Goal: Task Accomplishment & Management: Complete application form

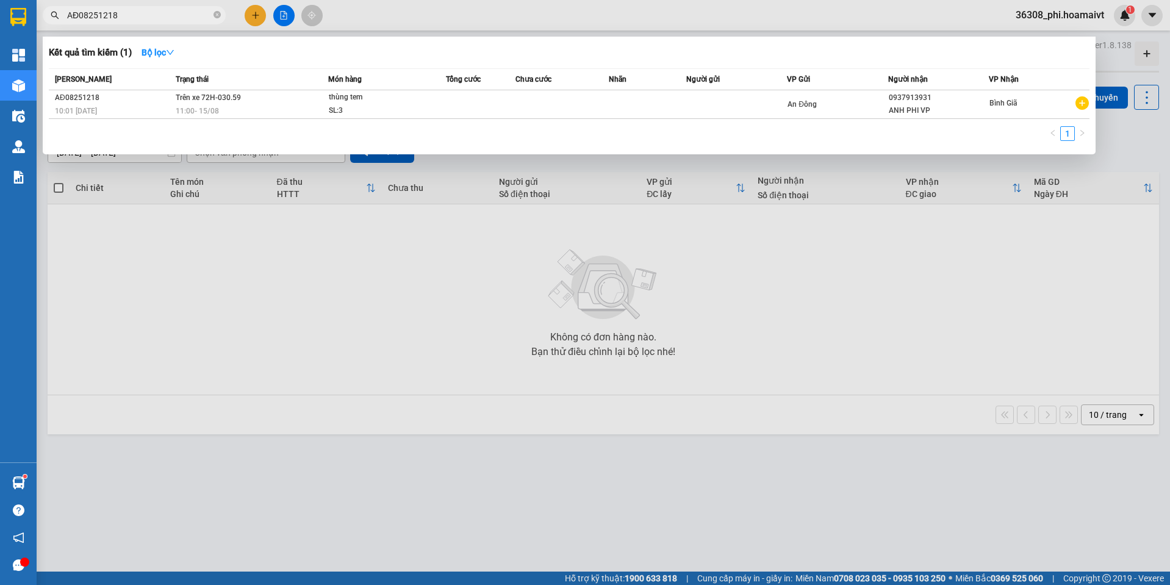
drag, startPoint x: 165, startPoint y: 13, endPoint x: 335, endPoint y: 98, distance: 190.1
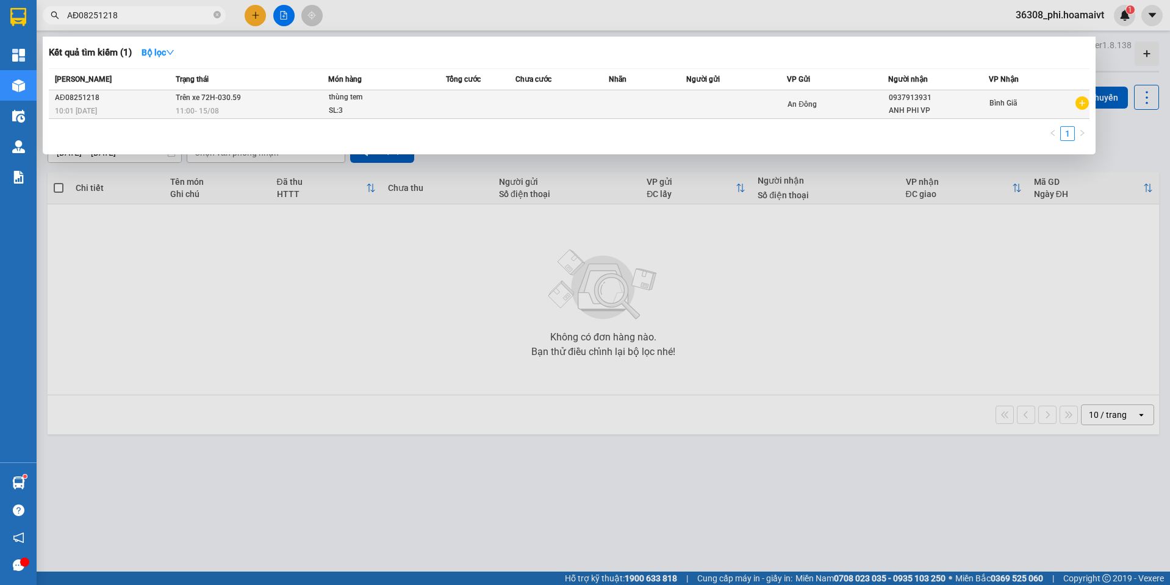
click at [0, 7] on html "Kết quả tìm kiếm ( 1 ) Bộ lọc Mã ĐH Trạng thái Món hàng Tổng cước Chưa cước Nhã…" at bounding box center [585, 292] width 1170 height 585
type input "08254871"
click at [142, 107] on div "16:18 [DATE]" at bounding box center [113, 110] width 117 height 13
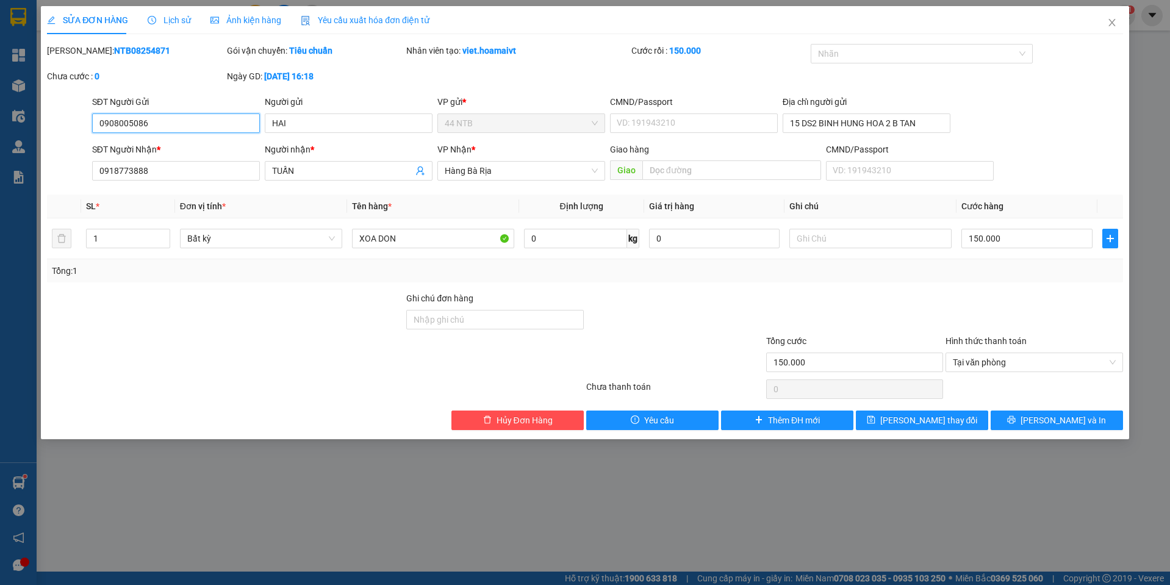
type input "0908005086"
type input "HAI"
type input "15 DS2 BINH HUNG HOA 2 B TAN"
type input "0918773888"
type input "TUẤN"
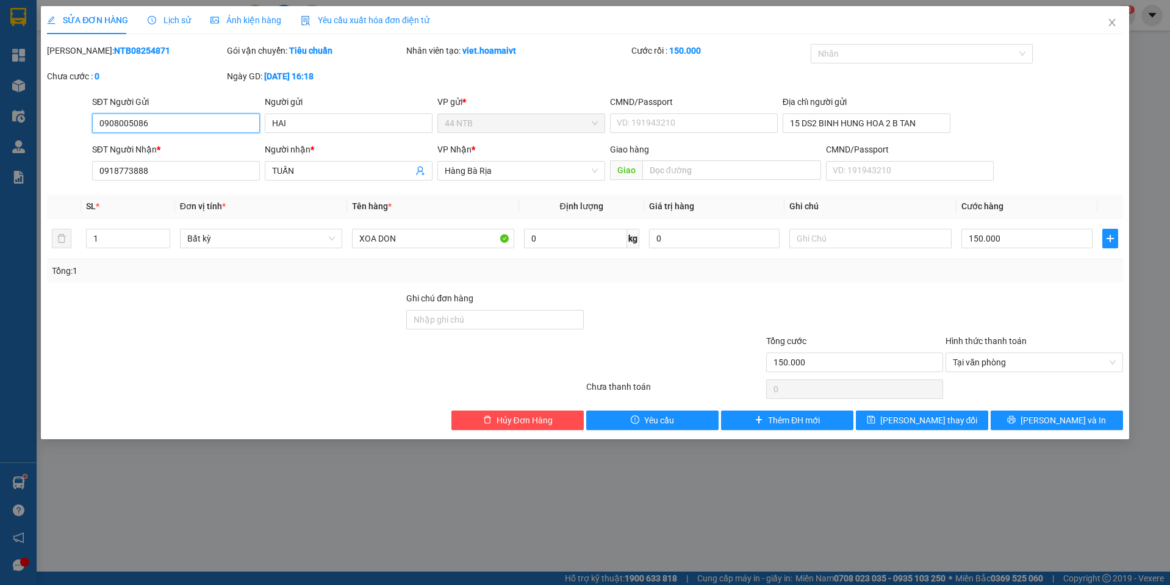
type input "150.000"
click at [515, 418] on span "Hủy Đơn Hàng" at bounding box center [524, 420] width 56 height 13
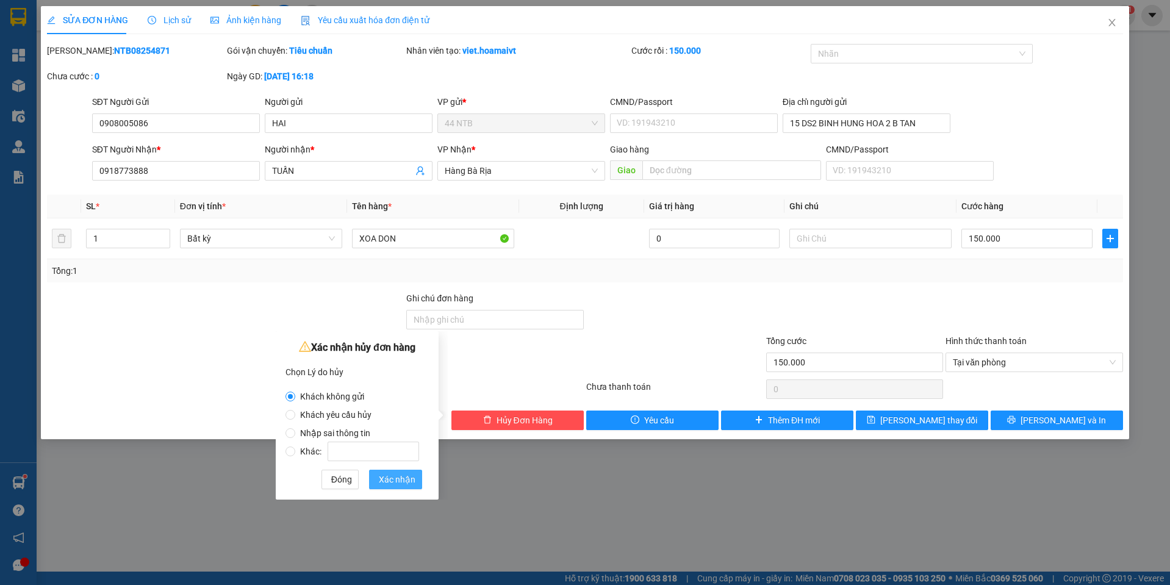
click at [394, 479] on span "Xác nhận" at bounding box center [397, 479] width 37 height 13
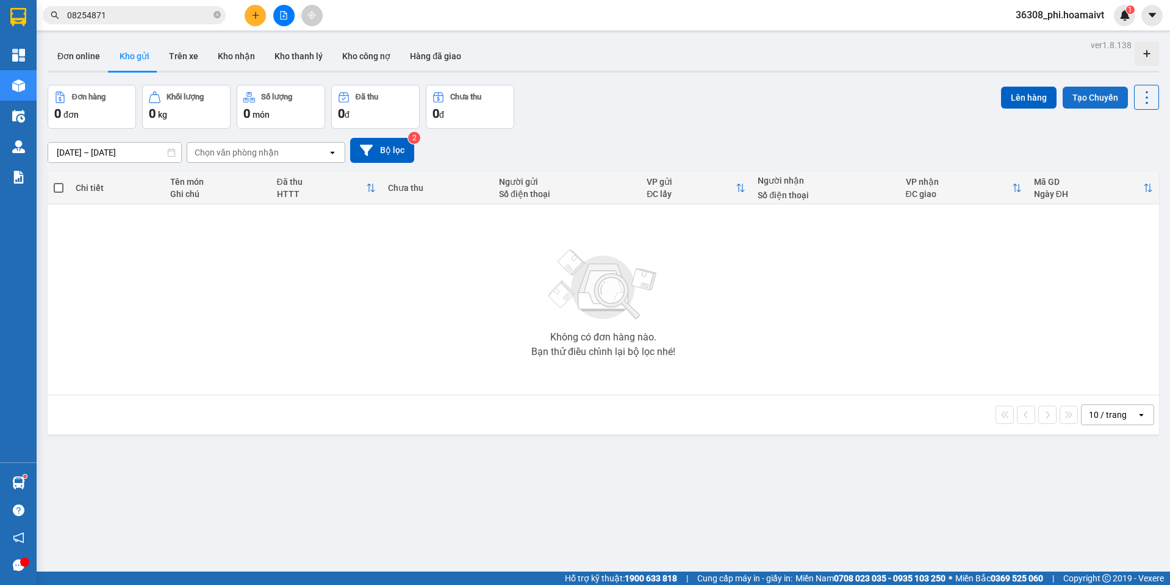
click at [1086, 96] on button "Tạo Chuyến" at bounding box center [1094, 98] width 65 height 22
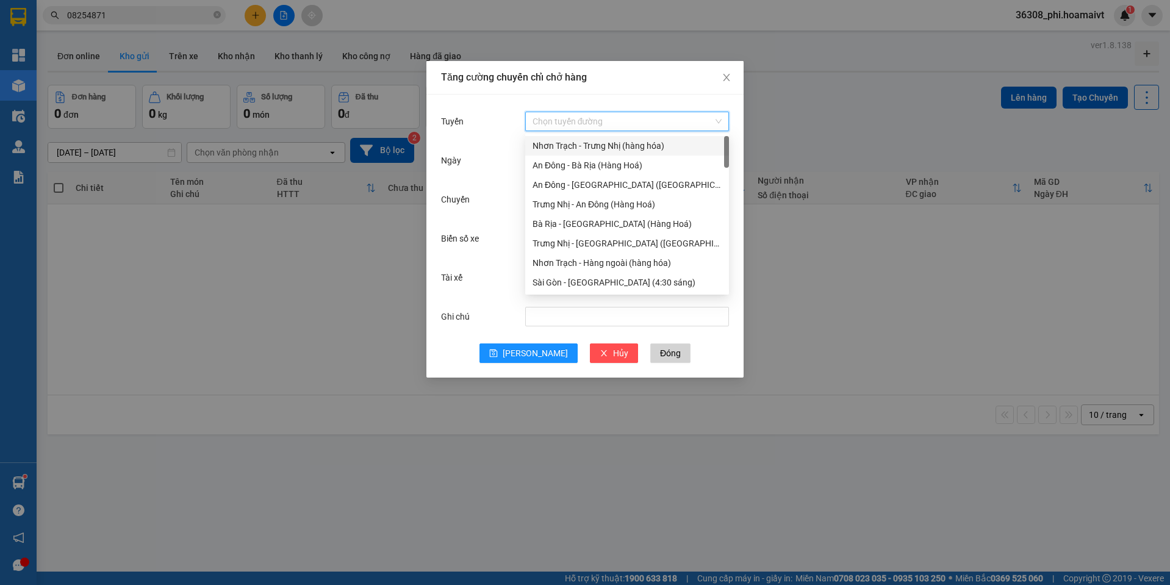
click at [545, 130] on input "Tuyến" at bounding box center [622, 121] width 181 height 18
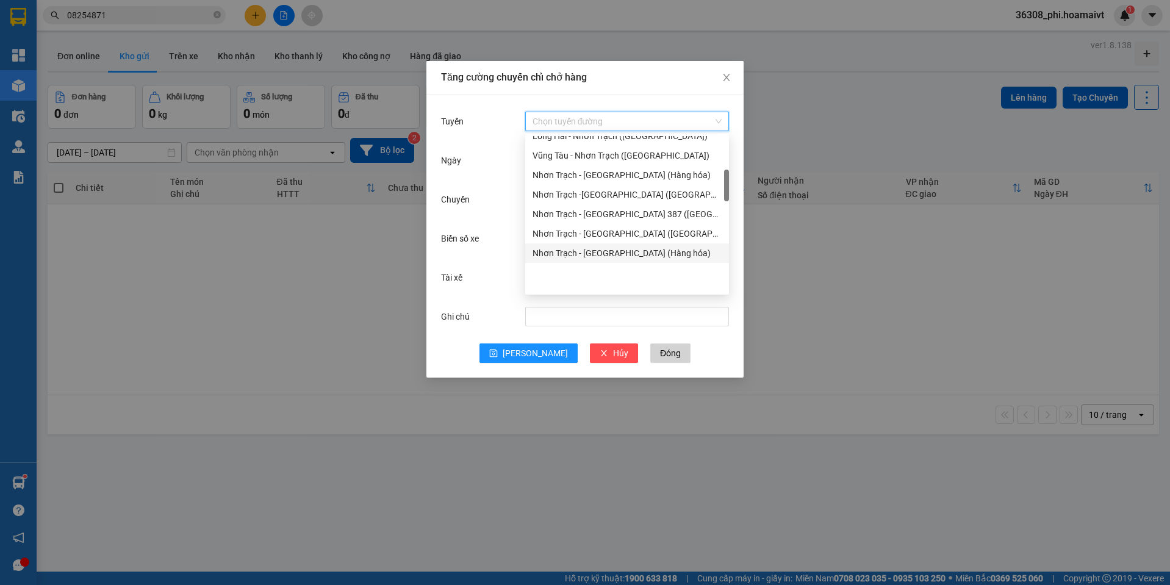
scroll to position [183, 0]
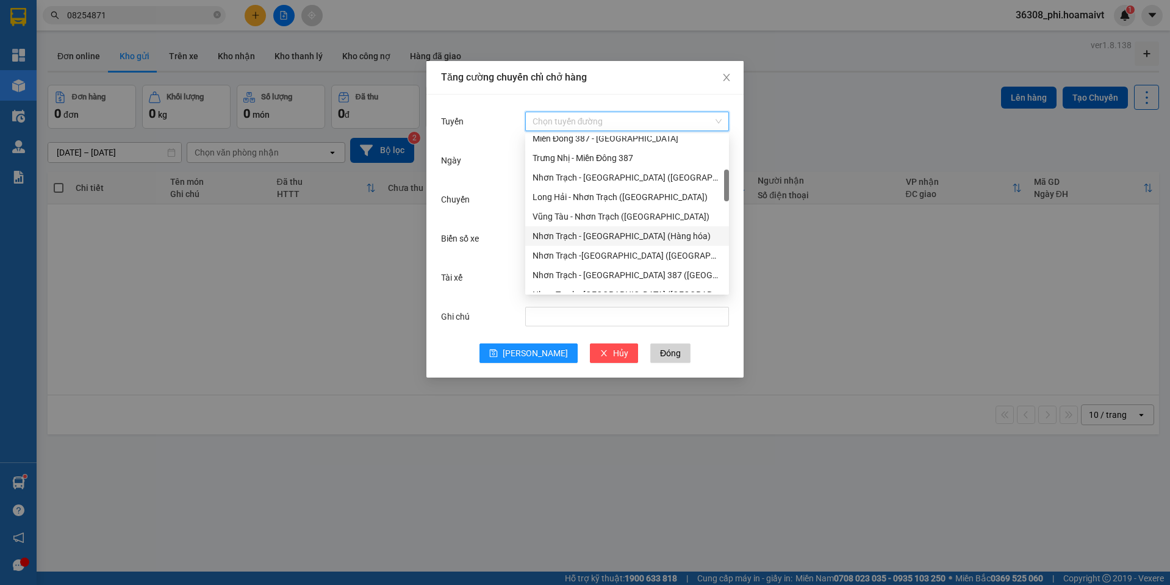
click at [614, 235] on div "Nhơn Trạch - [GEOGRAPHIC_DATA] (Hàng hóa)" at bounding box center [626, 235] width 189 height 13
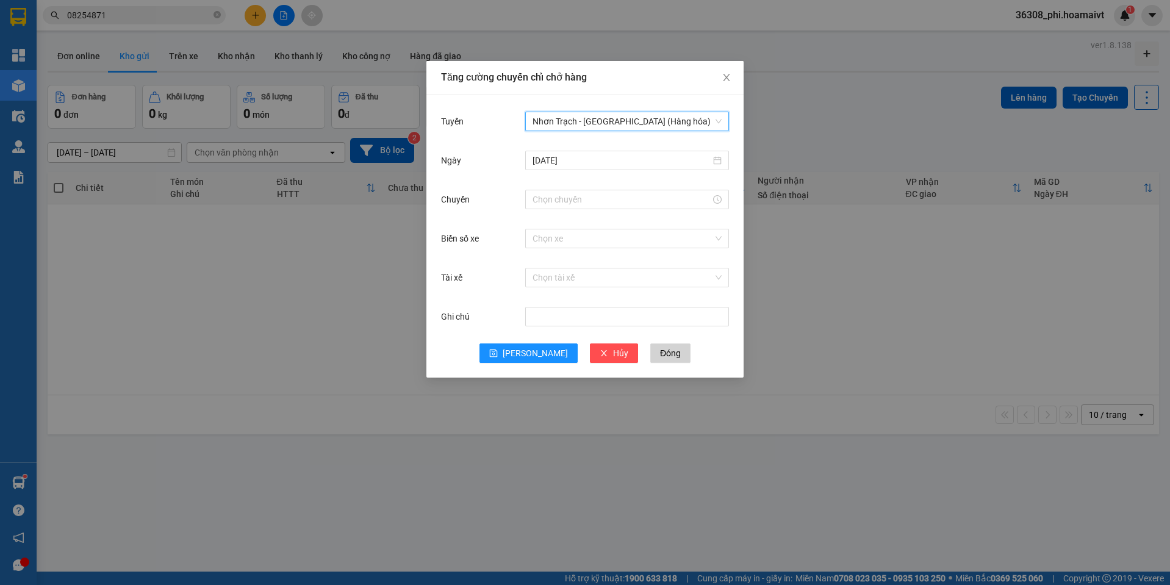
click at [571, 184] on div "[DATE]" at bounding box center [585, 167] width 288 height 39
click at [567, 196] on input "Chuyến" at bounding box center [621, 199] width 178 height 13
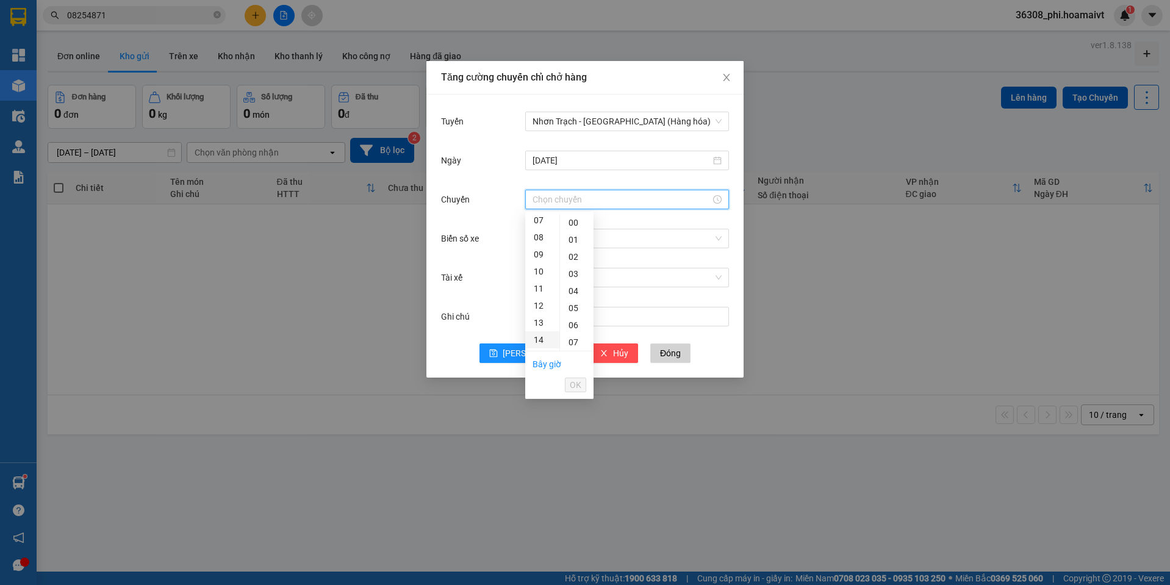
click at [543, 338] on div "14" at bounding box center [542, 339] width 34 height 17
type input "14:00"
click at [578, 227] on div "00" at bounding box center [577, 222] width 34 height 17
click at [575, 379] on span "OK" at bounding box center [576, 384] width 12 height 13
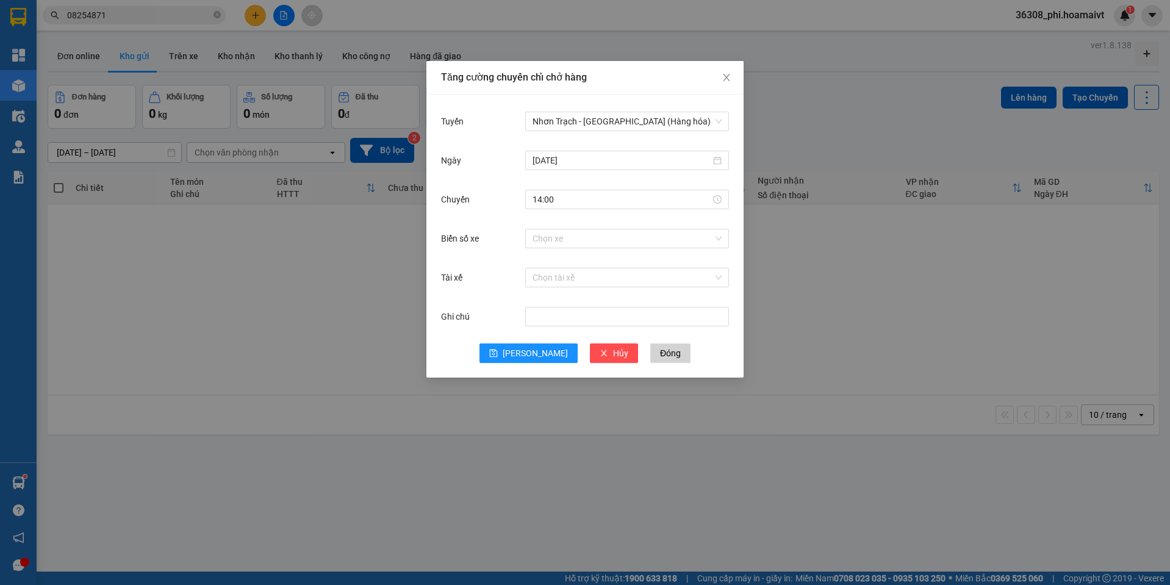
click at [557, 249] on div "Chọn xe" at bounding box center [627, 238] width 204 height 24
click at [554, 240] on input "Biển số xe" at bounding box center [622, 238] width 181 height 18
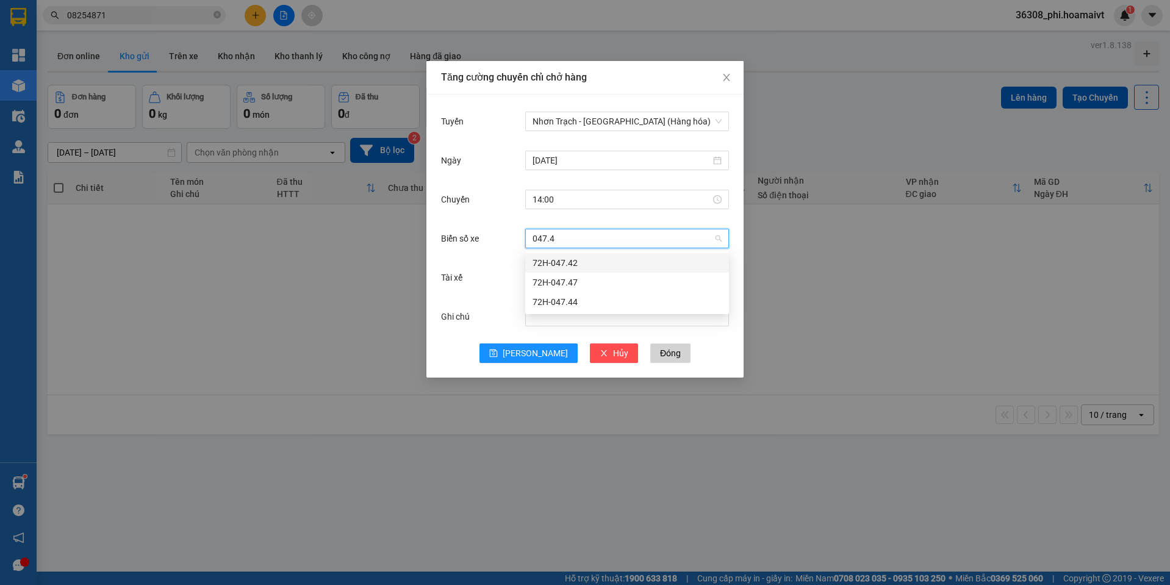
type input "047.42"
click at [557, 258] on div "72H-047.42" at bounding box center [626, 262] width 189 height 13
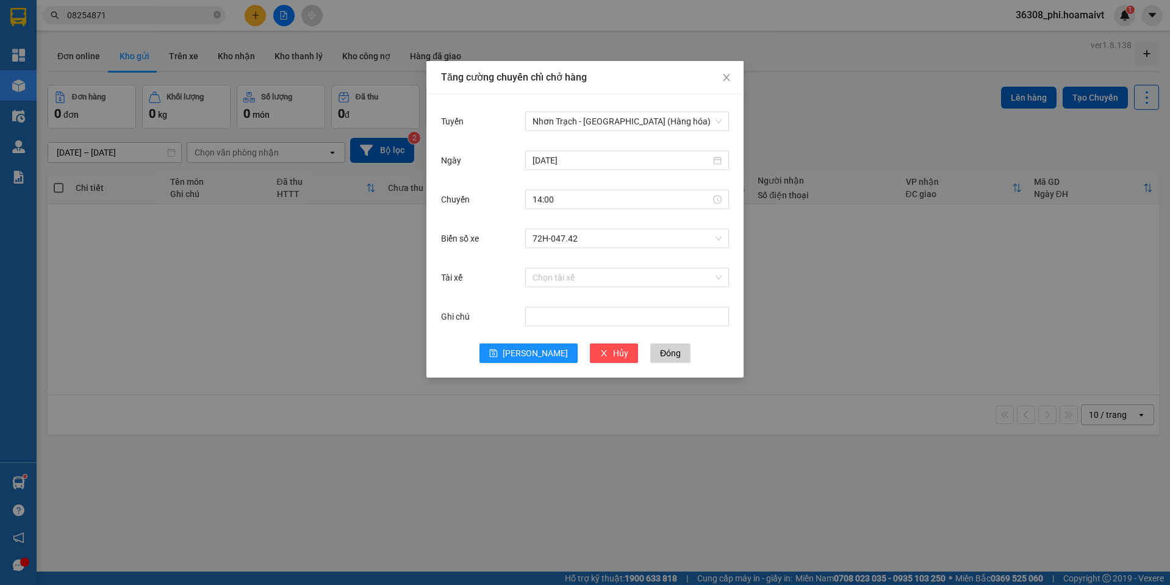
click at [539, 329] on div "Ghi chú" at bounding box center [585, 323] width 288 height 39
click at [537, 345] on button "[PERSON_NAME]" at bounding box center [528, 353] width 98 height 20
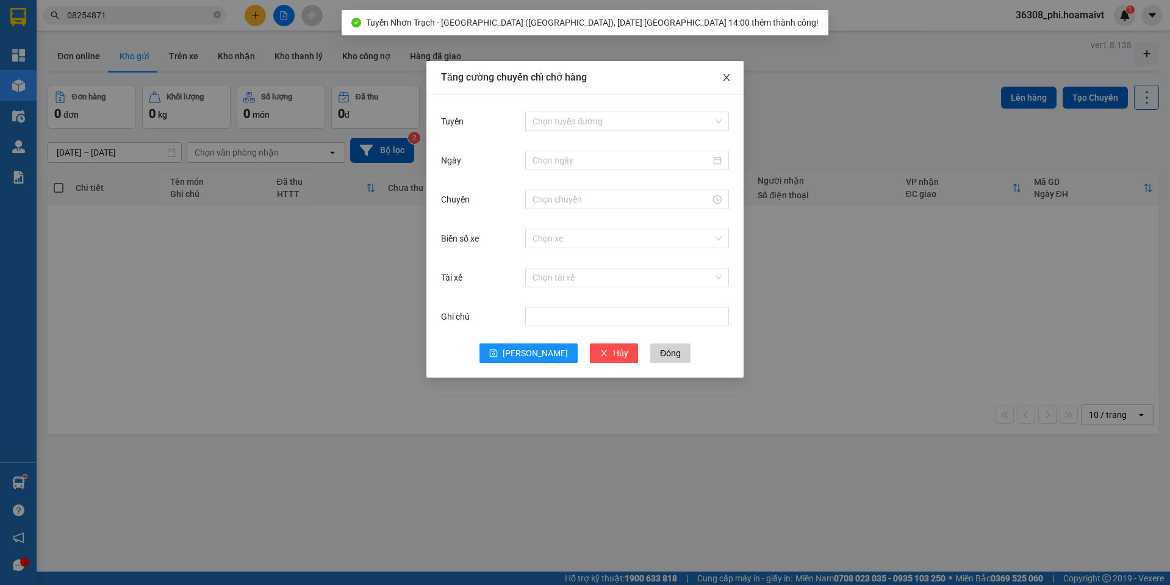
click at [721, 87] on span "Close" at bounding box center [726, 78] width 34 height 34
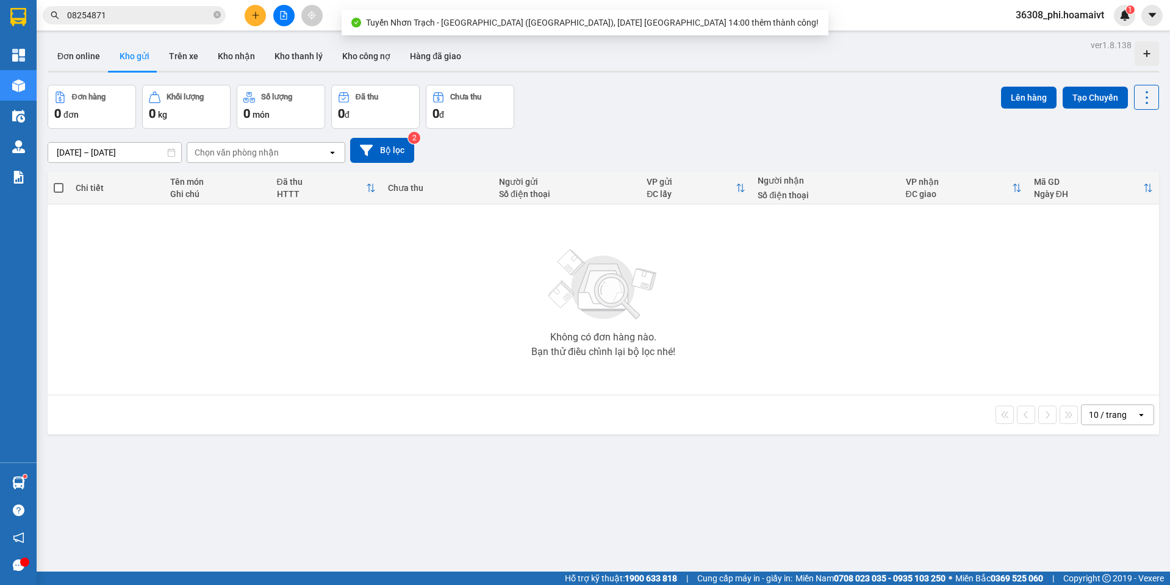
click at [265, 14] on button at bounding box center [255, 15] width 21 height 21
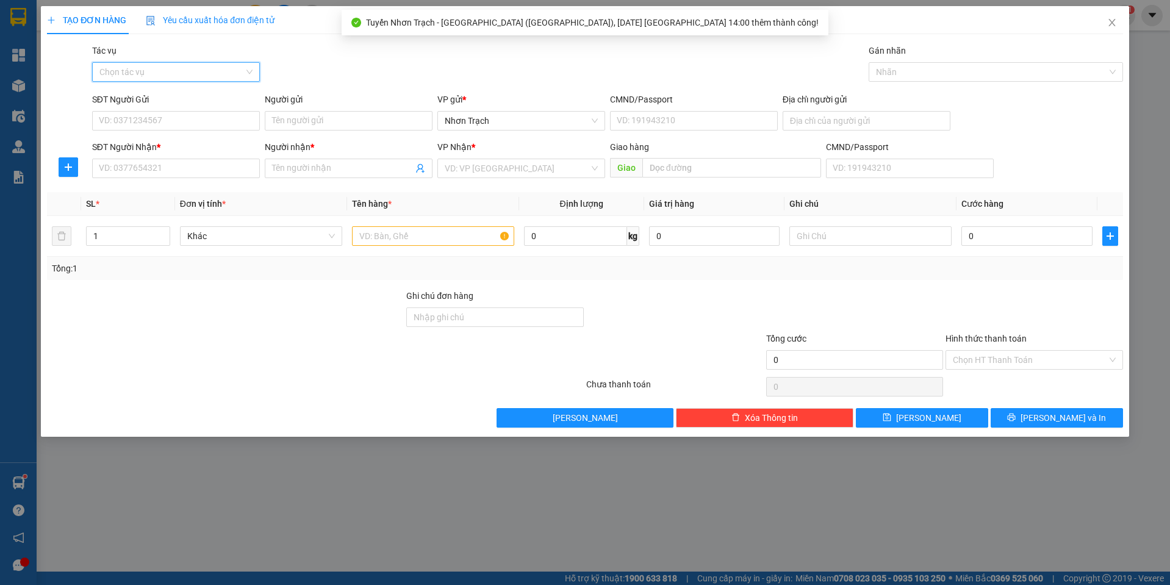
click at [198, 66] on input "Tác vụ" at bounding box center [171, 72] width 145 height 18
click at [151, 100] on div "Nhập hàng lên xe" at bounding box center [175, 96] width 153 height 13
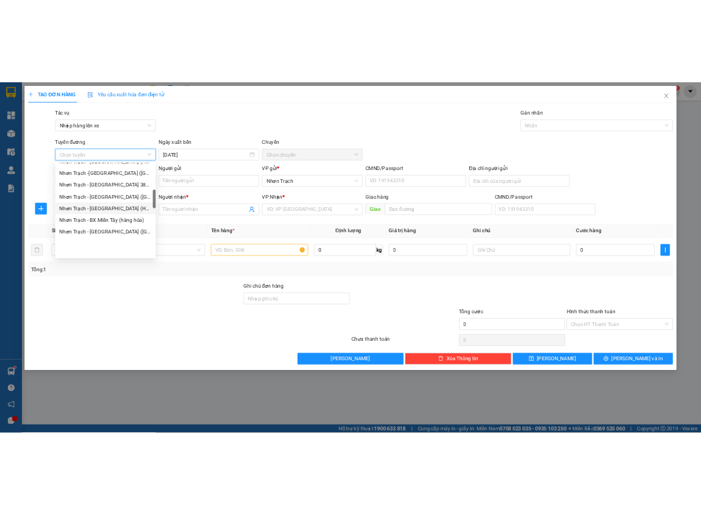
scroll to position [244, 0]
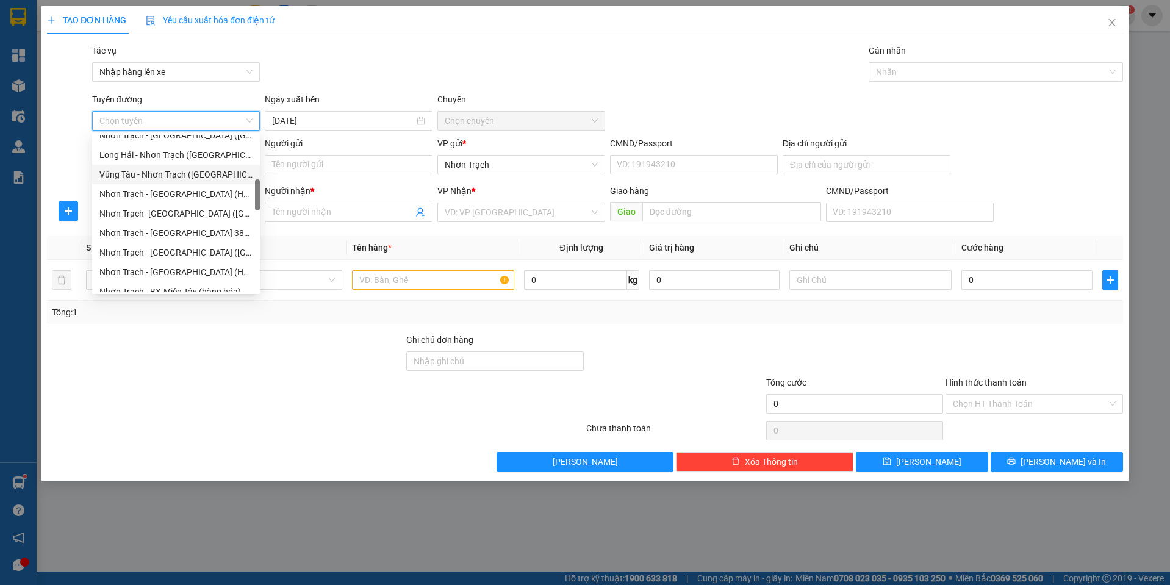
click at [170, 182] on div "Vũng Tàu - Nhơn Trạch ([GEOGRAPHIC_DATA])" at bounding box center [176, 175] width 168 height 20
type input "[DATE]"
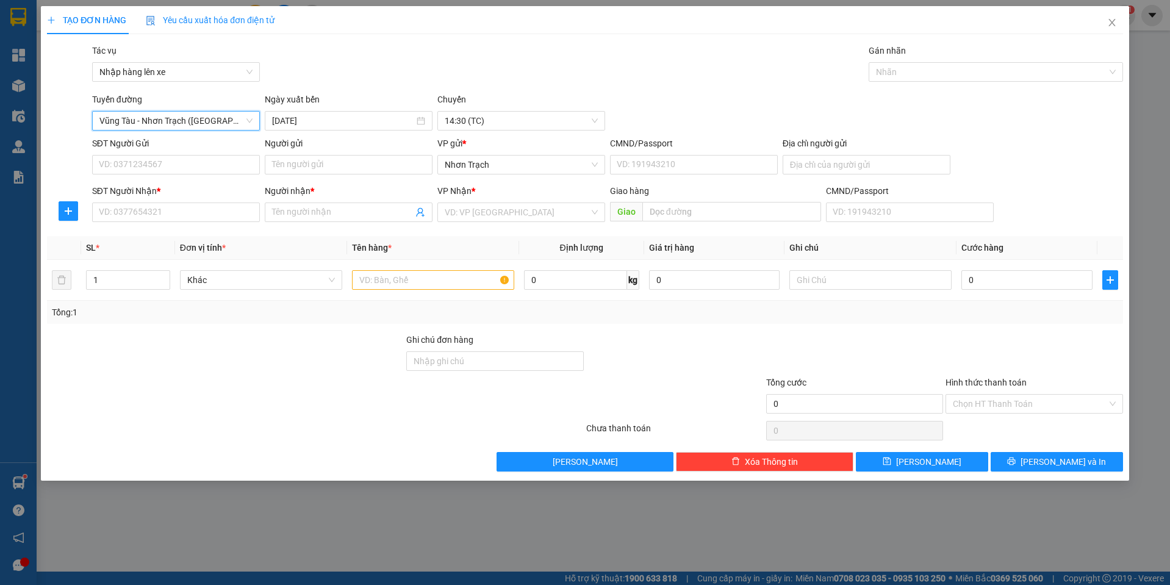
click at [165, 124] on span "Vũng Tàu - Nhơn Trạch ([GEOGRAPHIC_DATA])" at bounding box center [175, 121] width 153 height 18
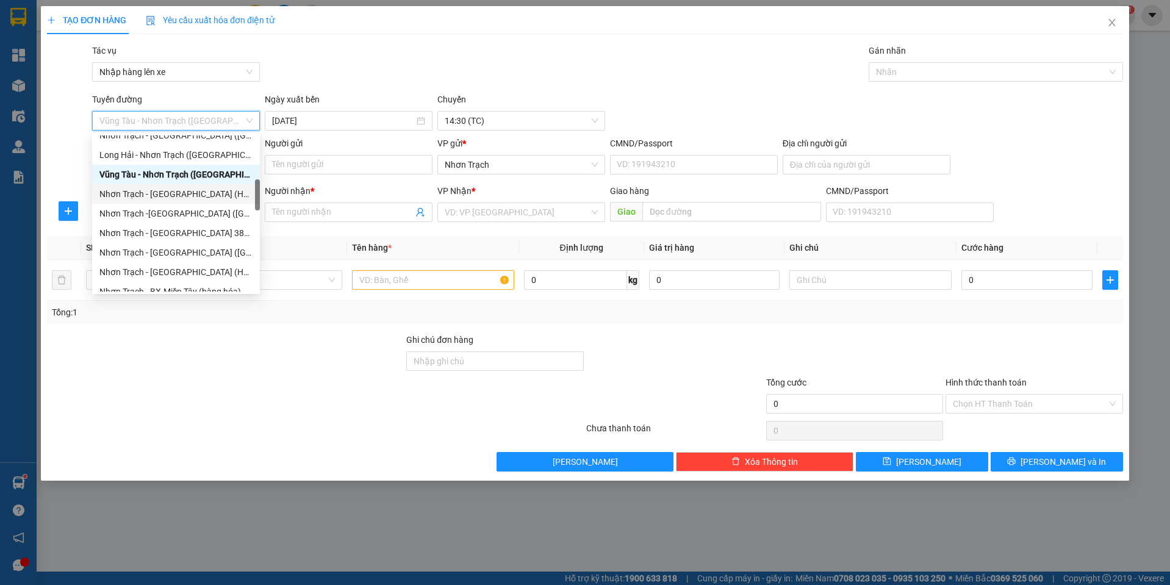
click at [164, 198] on div "Nhơn Trạch - [GEOGRAPHIC_DATA] (Hàng hóa)" at bounding box center [175, 193] width 153 height 13
type input "[DATE]"
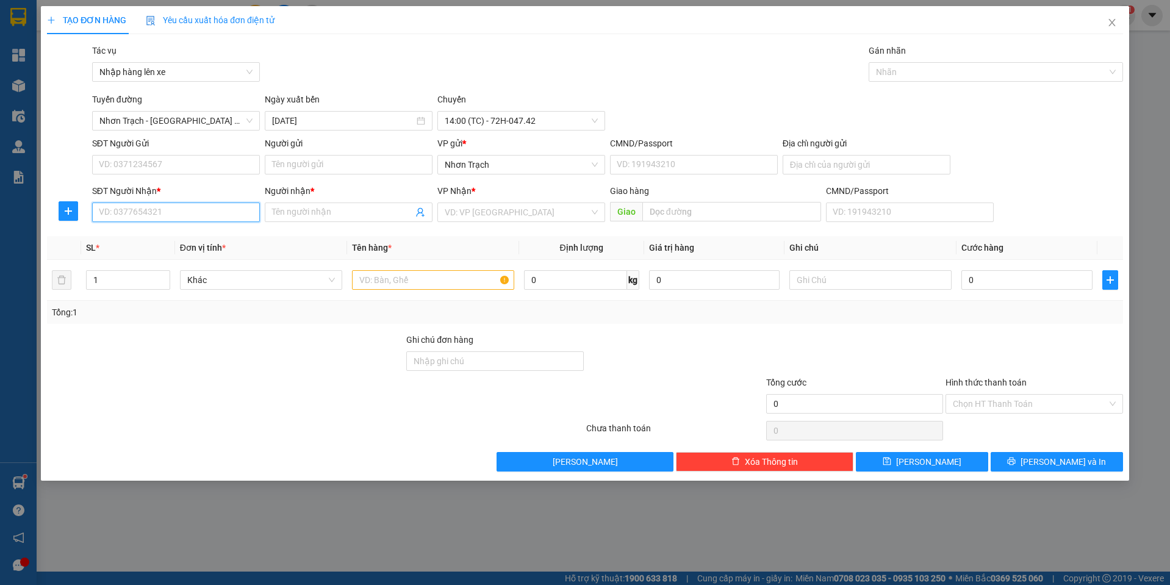
click at [149, 213] on input "SĐT Người Nhận *" at bounding box center [176, 212] width 168 height 20
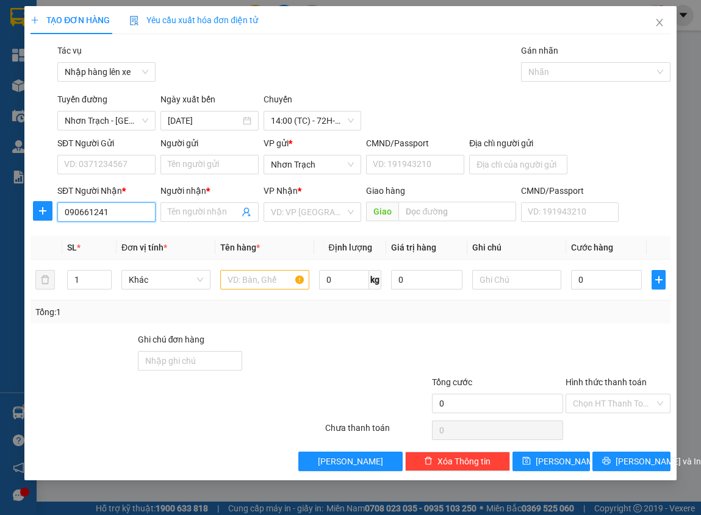
type input "0906612413"
click at [134, 235] on div "0906612413 - PHƯƠNG" at bounding box center [112, 236] width 94 height 13
type input "PHƯƠNG"
type input "0906612413"
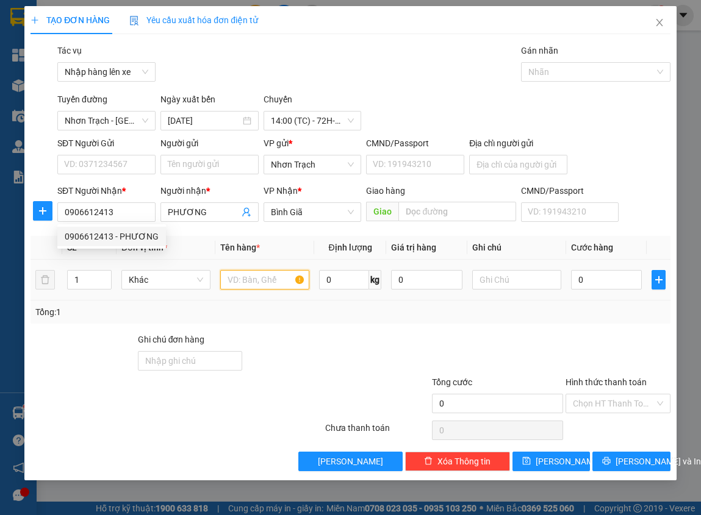
click at [246, 270] on input "text" at bounding box center [264, 280] width 89 height 20
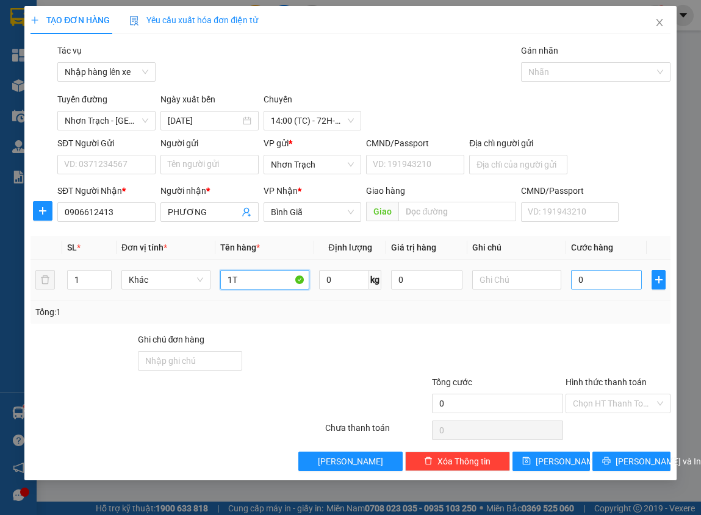
type input "1T"
click at [618, 278] on input "0" at bounding box center [606, 280] width 71 height 20
type input "3"
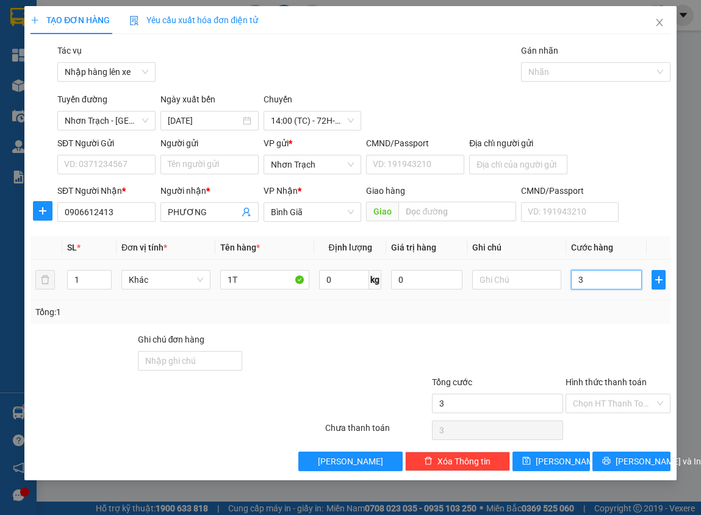
type input "30"
type input "300"
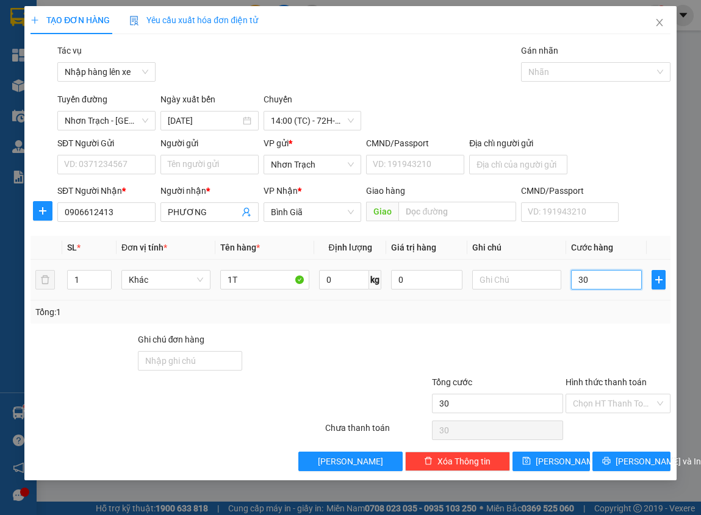
type input "300"
type input "3.000"
type input "30.000"
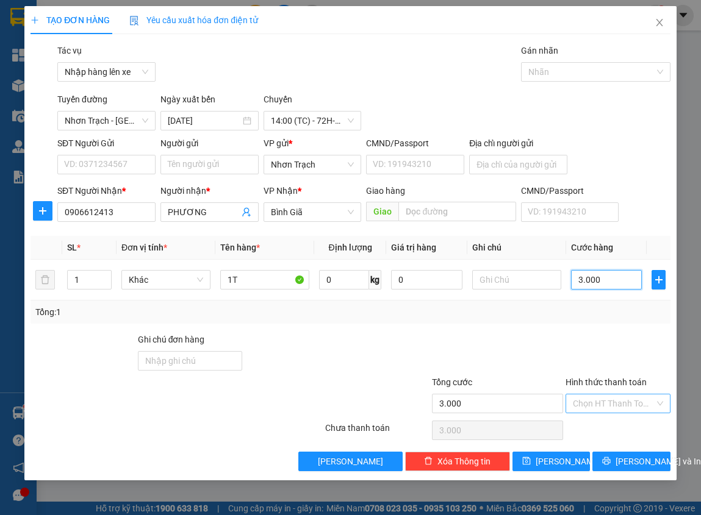
type input "30.000"
click at [557, 462] on span "[PERSON_NAME]" at bounding box center [567, 461] width 65 height 13
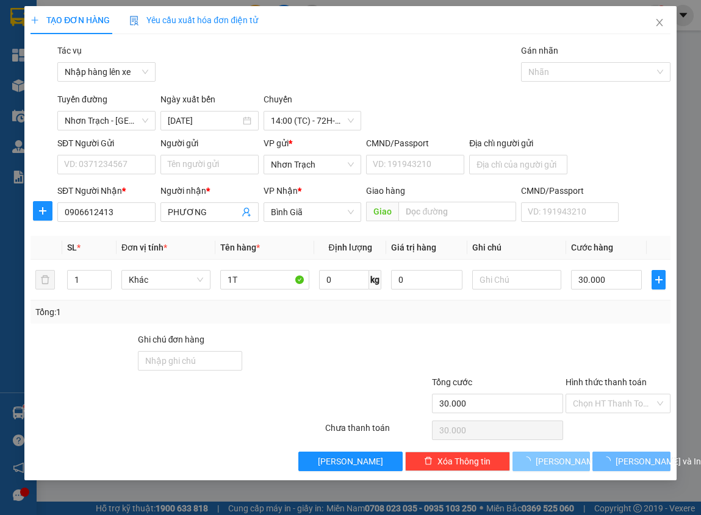
type input "0"
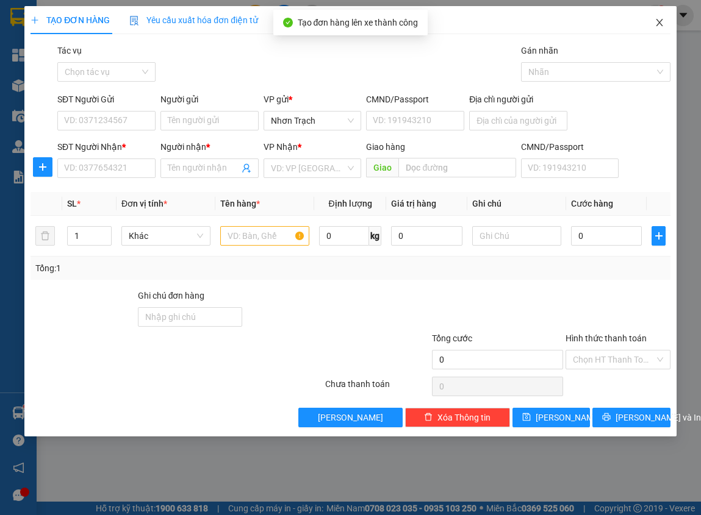
click at [662, 24] on icon "close" at bounding box center [659, 23] width 10 height 10
